Goal: Task Accomplishment & Management: Use online tool/utility

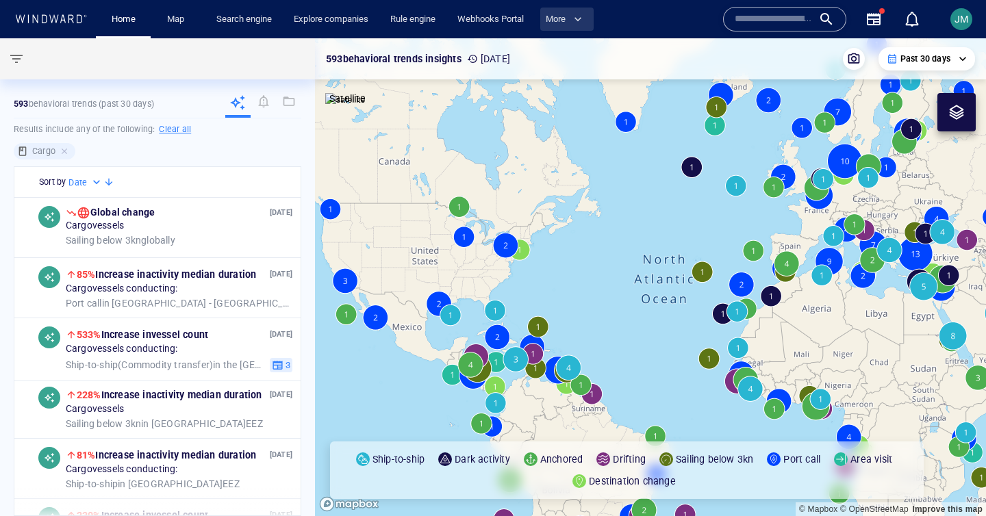
click at [585, 23] on span "button" at bounding box center [578, 19] width 14 height 14
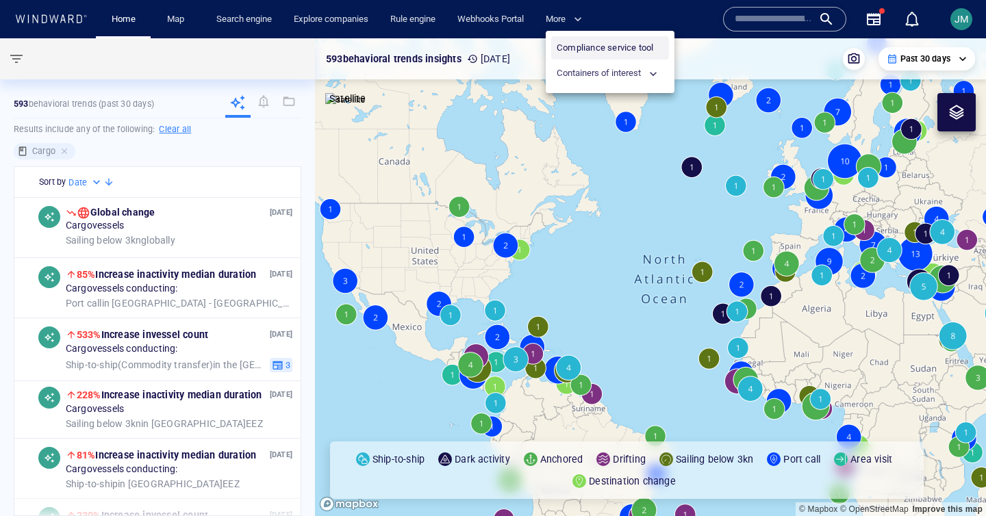
click at [625, 51] on link "Compliance service tool" at bounding box center [610, 47] width 118 height 23
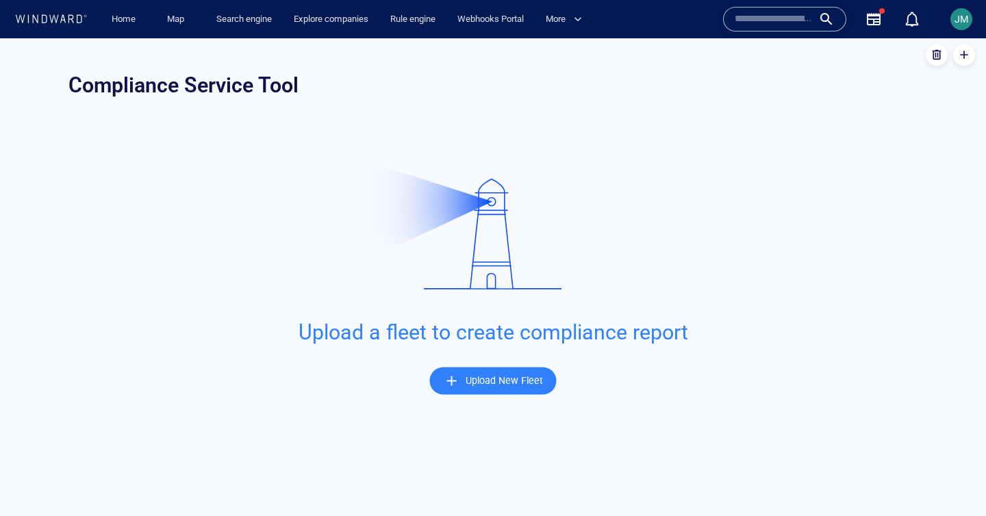
click at [503, 391] on div "Upload New Fleet" at bounding box center [504, 381] width 83 height 23
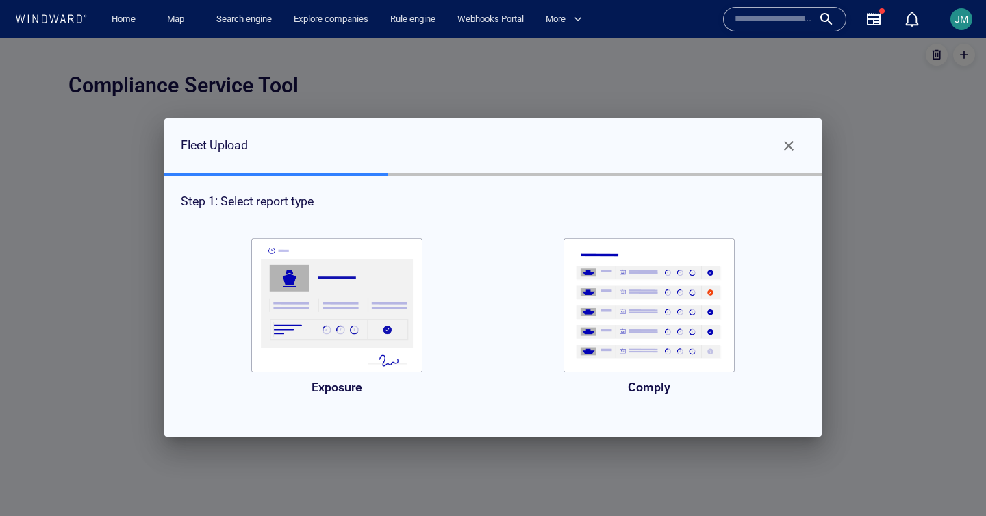
click at [664, 351] on img "button" at bounding box center [649, 305] width 171 height 134
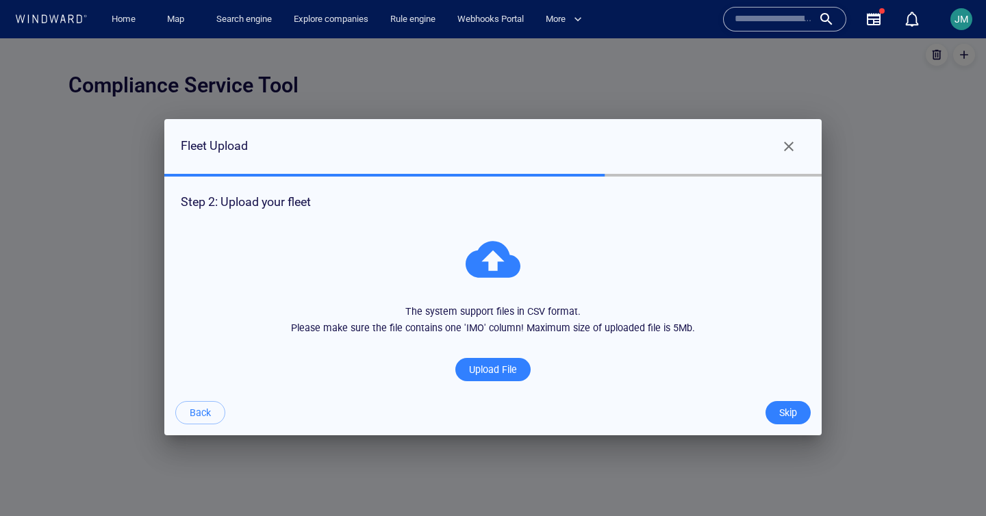
click at [479, 368] on div "Upload File" at bounding box center [492, 370] width 53 height 23
click at [0, 38] on input "The system support files in CSV format. Please make sure the file contains one …" at bounding box center [0, 38] width 0 height 0
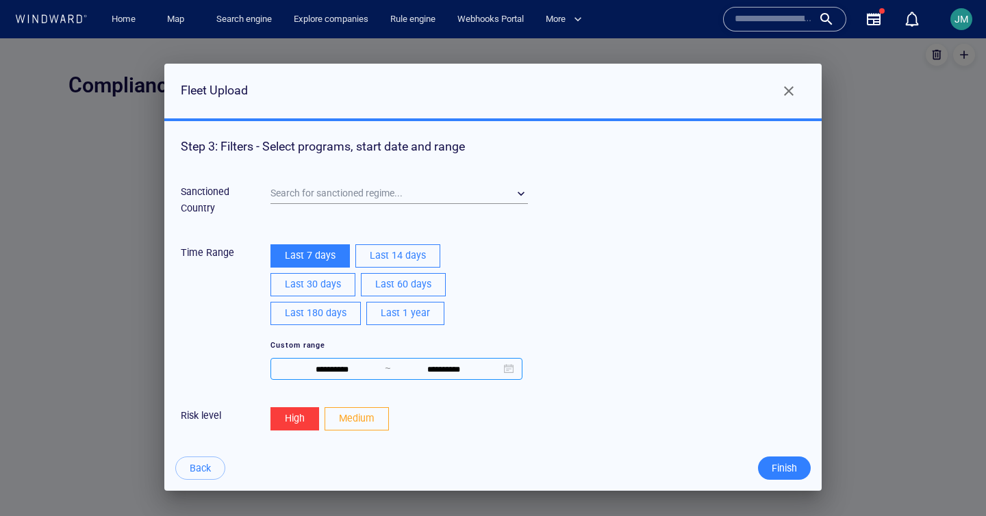
click at [498, 371] on input "**********" at bounding box center [444, 370] width 107 height 16
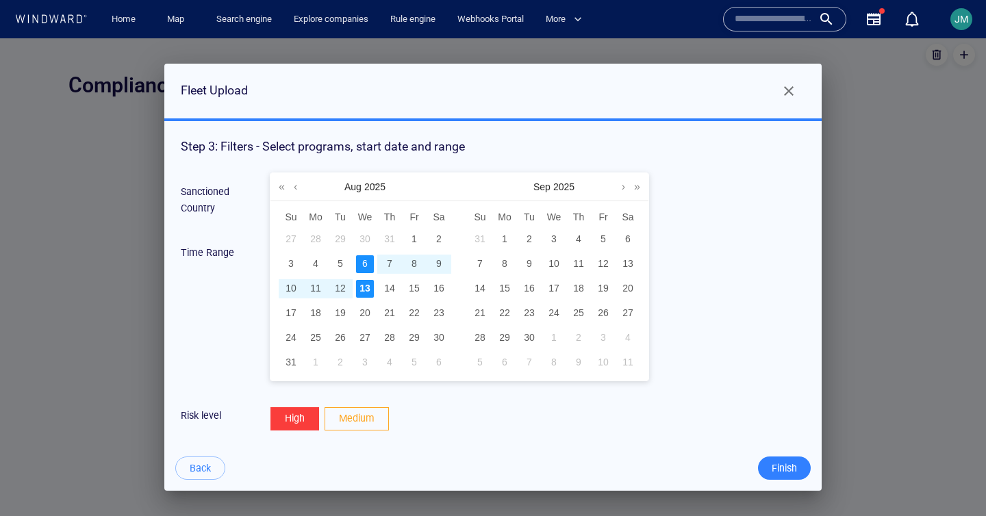
click at [362, 288] on div "13" at bounding box center [365, 289] width 18 height 18
click at [275, 187] on div "[DATE]" at bounding box center [365, 186] width 189 height 27
click at [279, 187] on link at bounding box center [281, 186] width 13 height 27
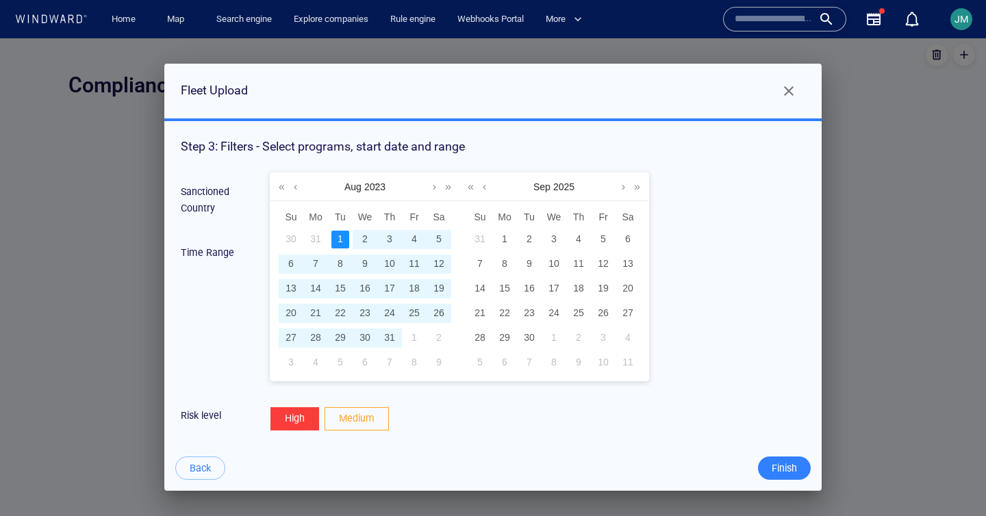
click at [351, 242] on td "1" at bounding box center [340, 239] width 25 height 25
type input "**********"
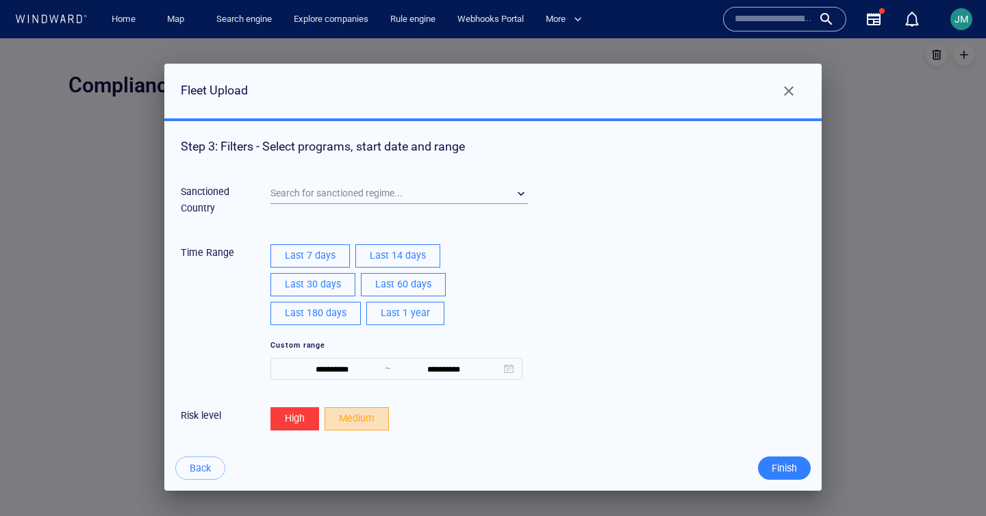
click at [368, 411] on span "Medium" at bounding box center [357, 418] width 36 height 17
click at [362, 187] on div "​" at bounding box center [400, 194] width 258 height 21
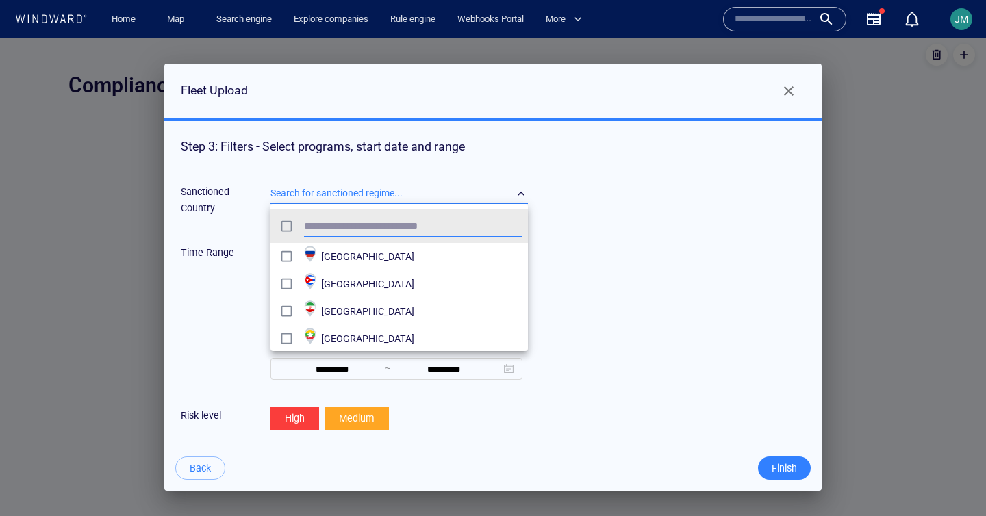
scroll to position [136, 258]
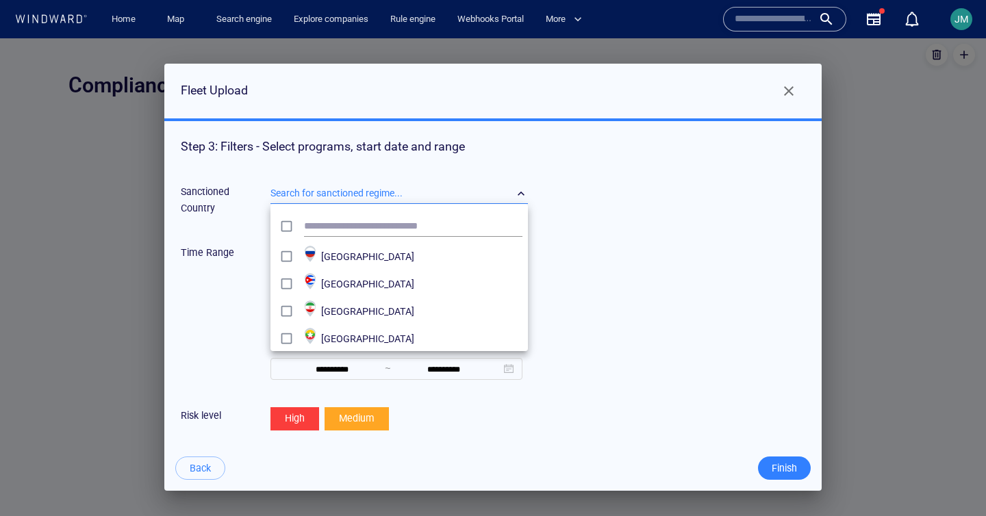
click at [609, 214] on div at bounding box center [493, 277] width 986 height 478
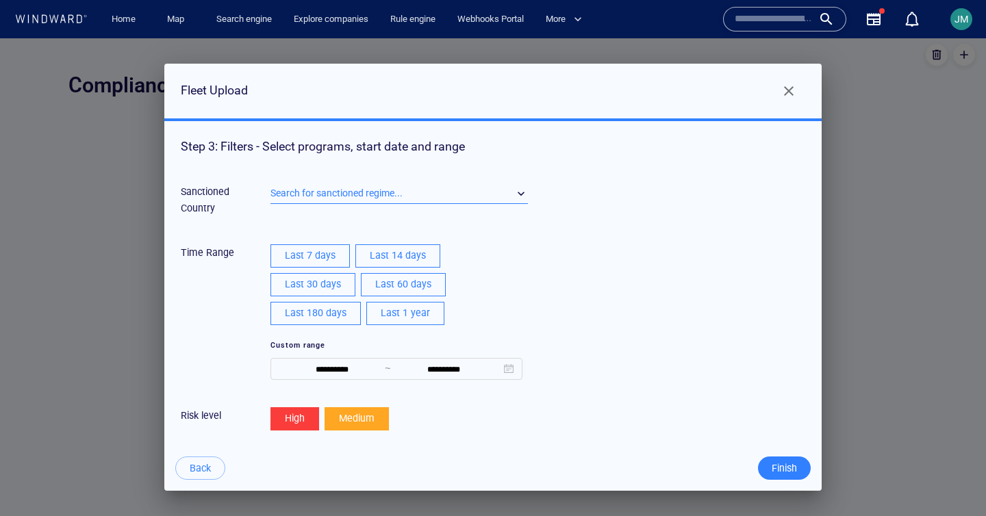
click at [789, 468] on span "Finish" at bounding box center [784, 468] width 25 height 17
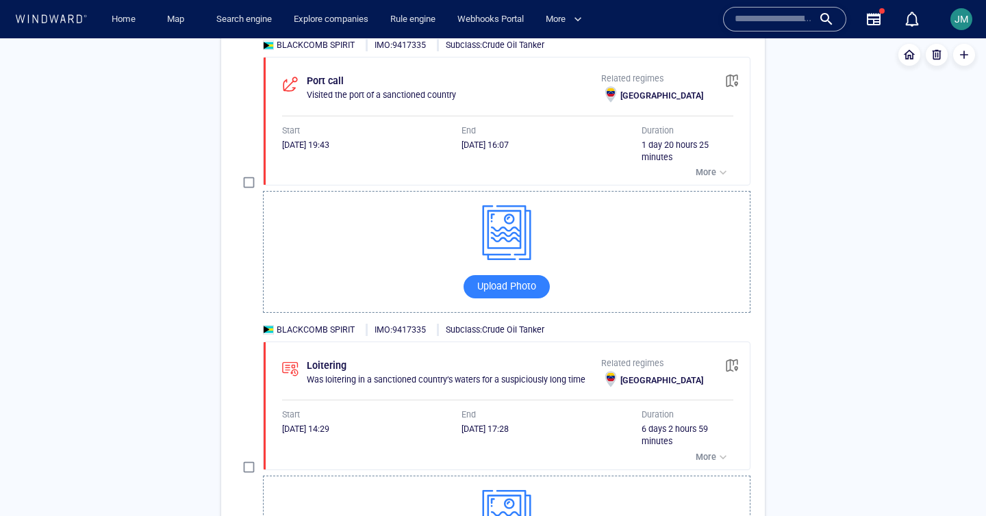
scroll to position [1763, 0]
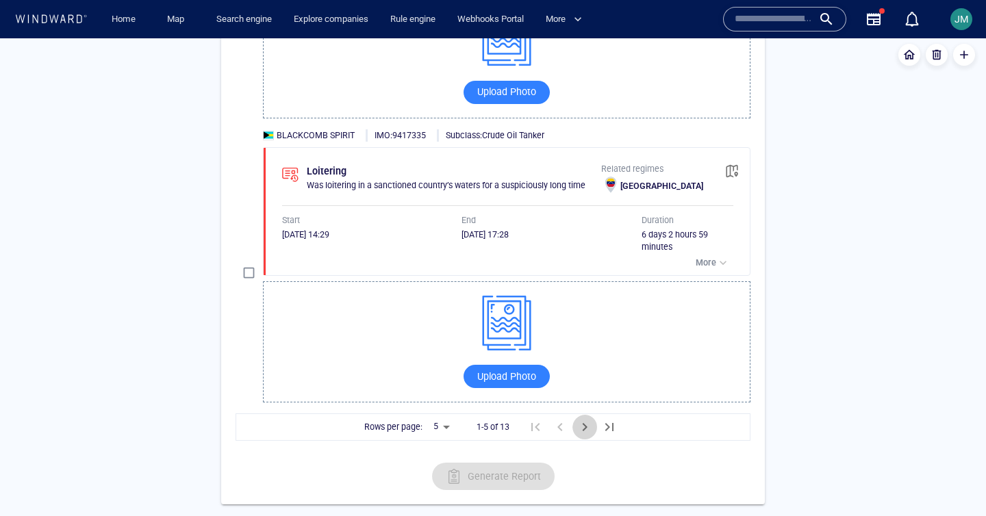
click at [585, 427] on icon "Next Page" at bounding box center [585, 427] width 5 height 8
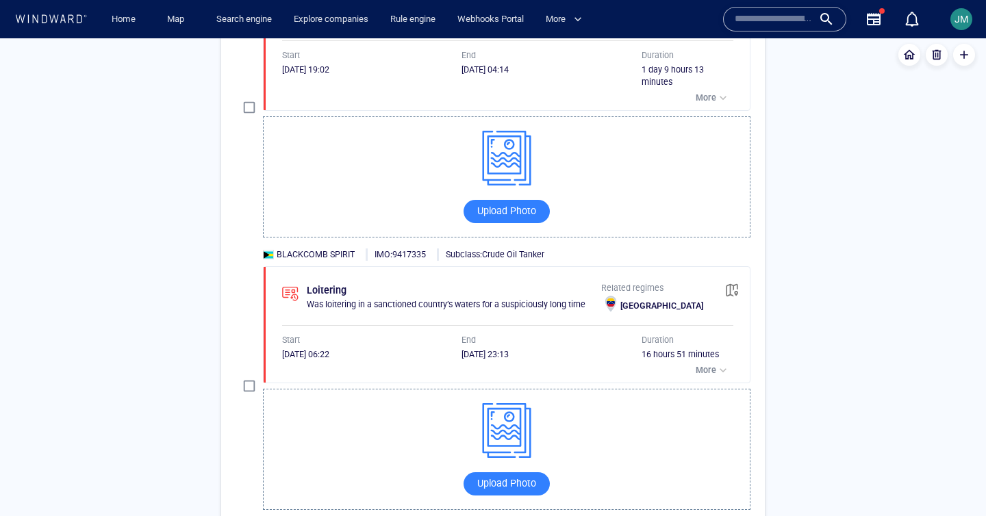
scroll to position [1738, 0]
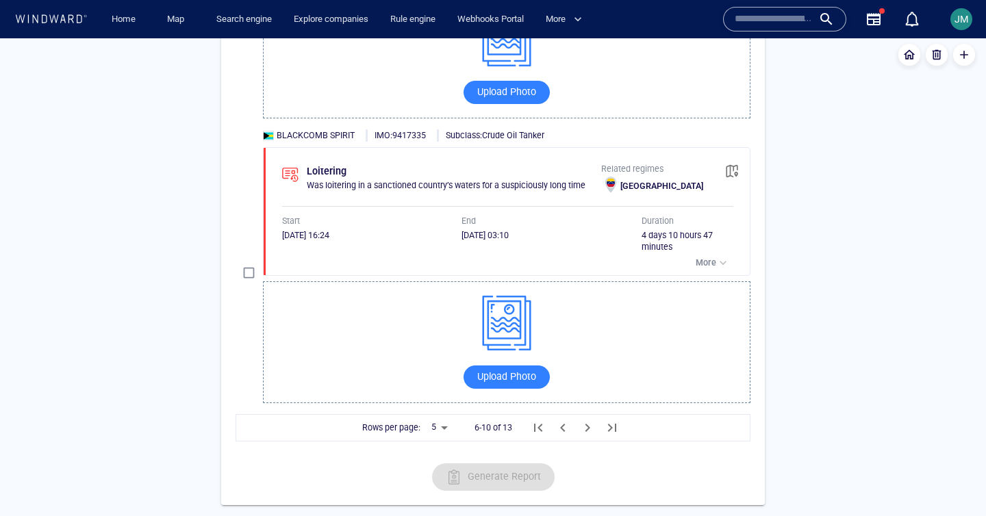
click at [537, 421] on icon "First Page" at bounding box center [538, 428] width 16 height 16
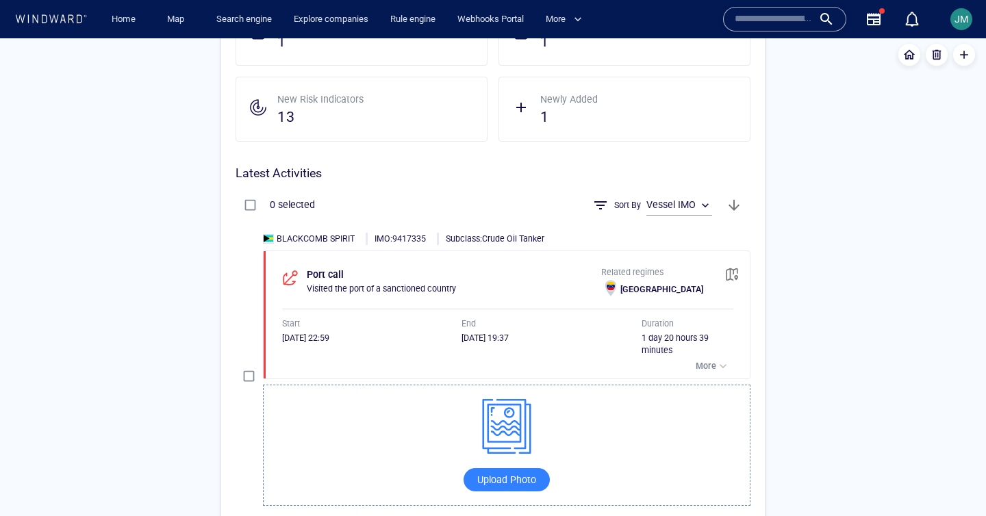
scroll to position [545, 0]
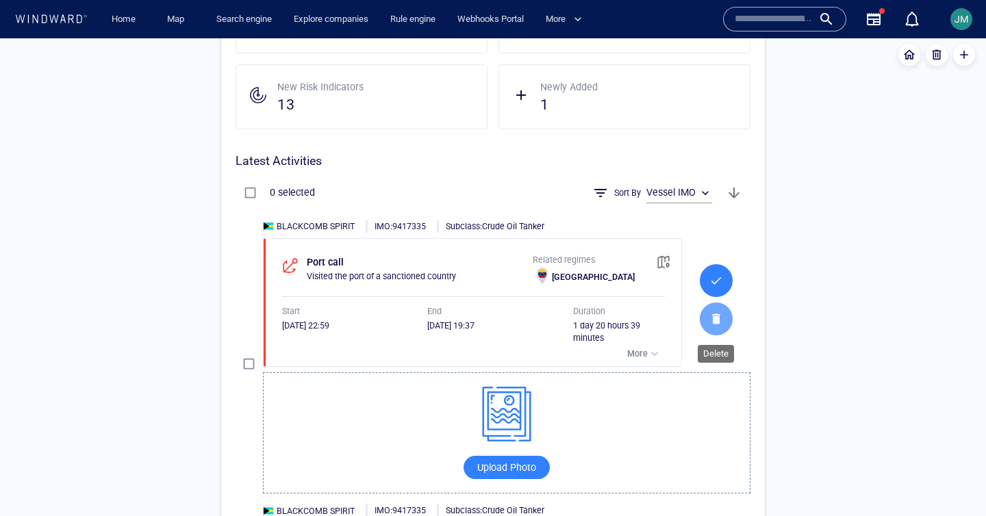
click at [721, 318] on button "button" at bounding box center [716, 319] width 33 height 33
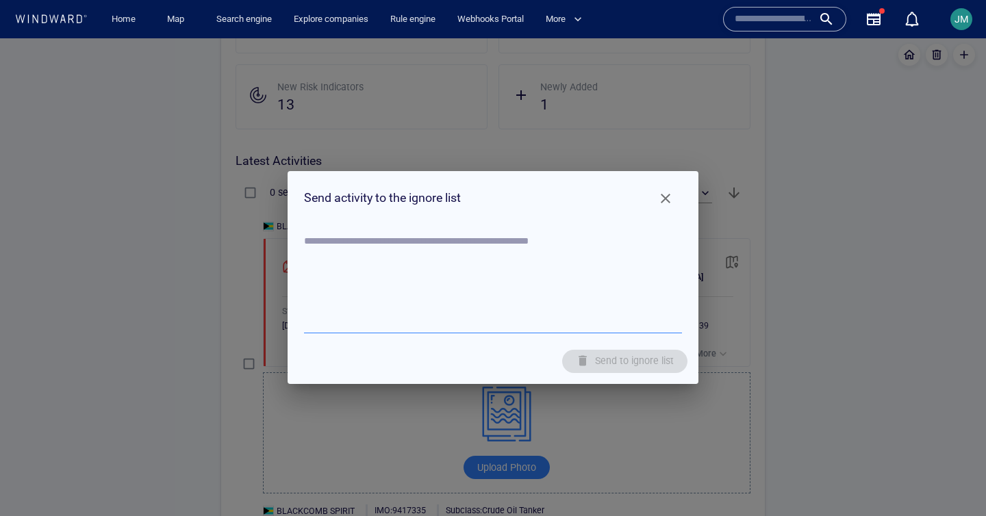
click at [603, 323] on textarea at bounding box center [493, 282] width 378 height 93
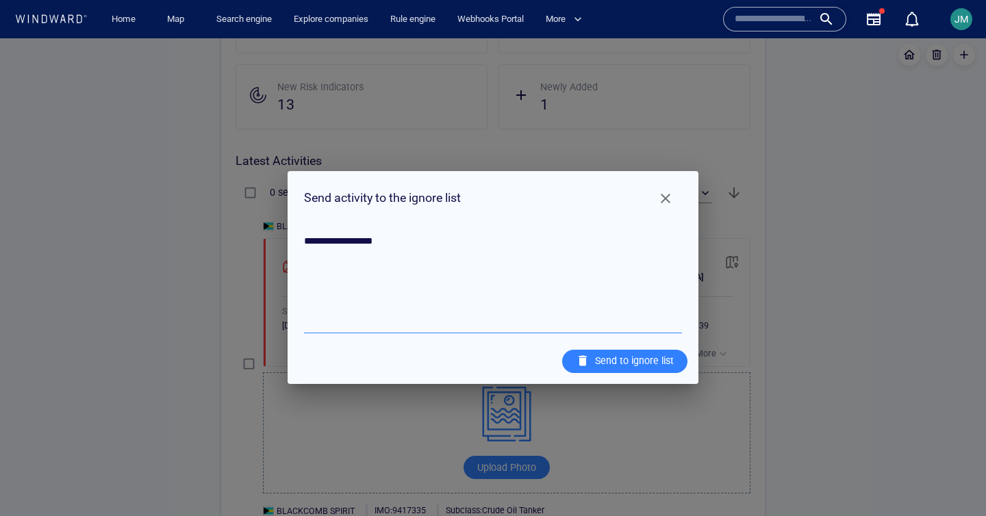
type textarea "**********"
click at [655, 357] on div "Send to ignore list" at bounding box center [634, 361] width 84 height 23
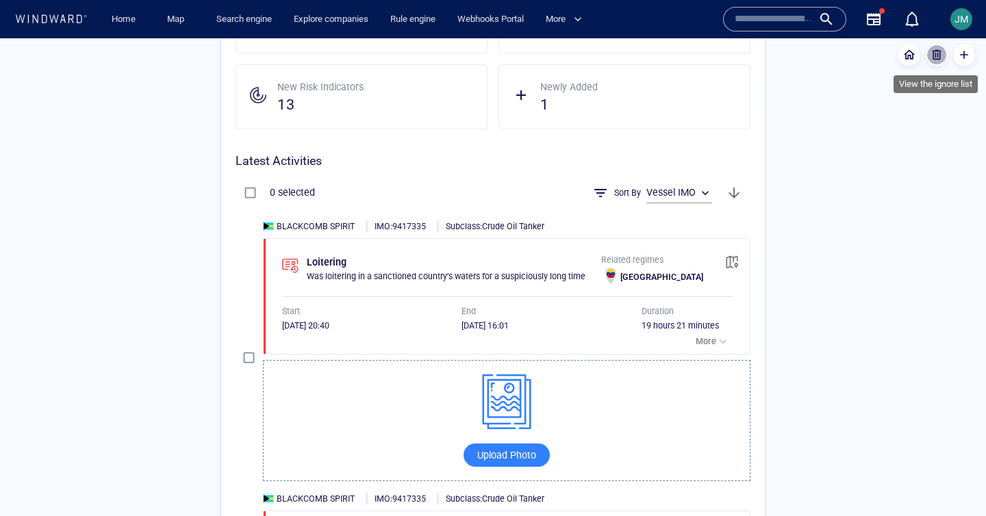
click at [934, 51] on span "button" at bounding box center [937, 55] width 14 height 14
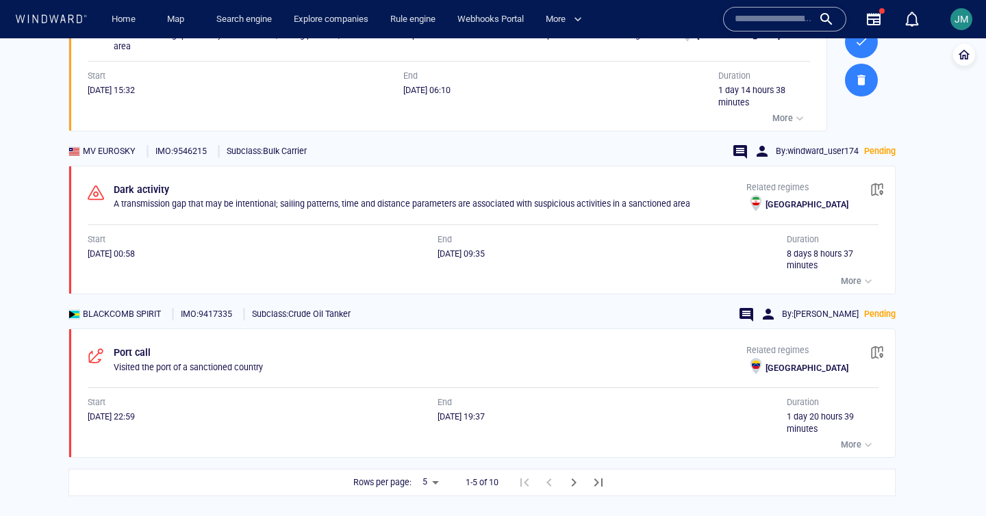
scroll to position [536, 0]
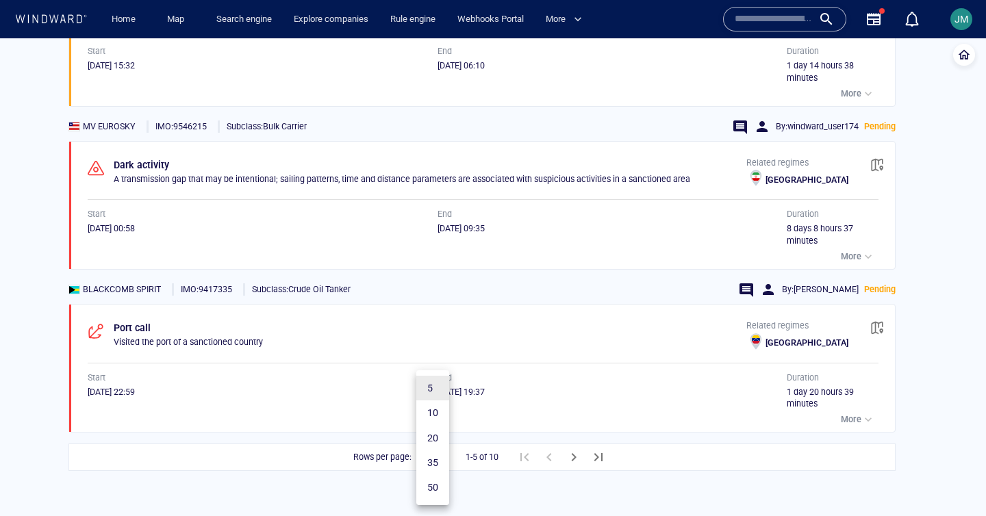
click at [438, 461] on body "**********" at bounding box center [493, 277] width 986 height 478
click at [436, 405] on li "10" at bounding box center [432, 413] width 33 height 25
type input "**"
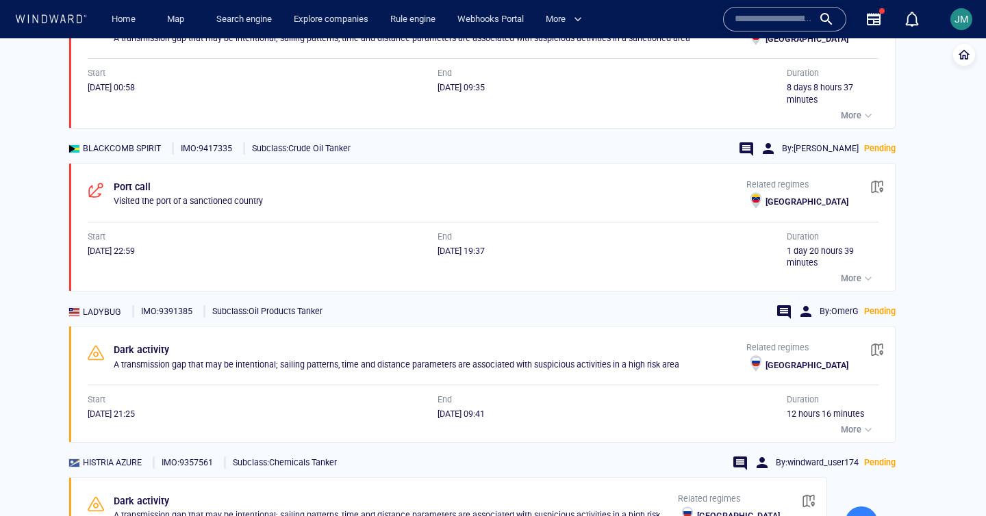
scroll to position [543, 0]
